Goal: Check status: Check status

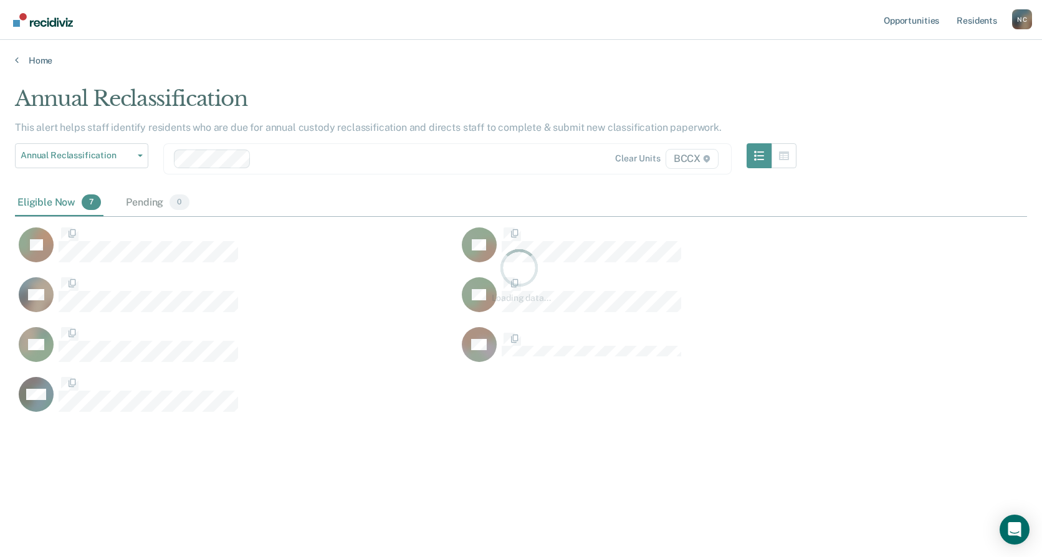
scroll to position [368, 1002]
